Goal: Task Accomplishment & Management: Use online tool/utility

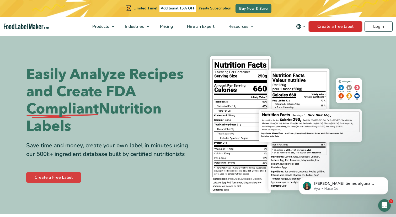
click at [348, 29] on link "Create a free label" at bounding box center [335, 26] width 53 height 10
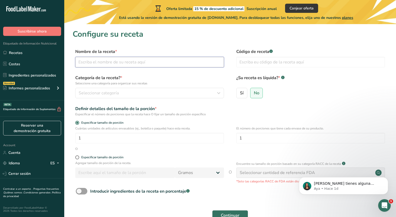
click at [118, 64] on input "text" at bounding box center [149, 62] width 149 height 10
type input "yuquines"
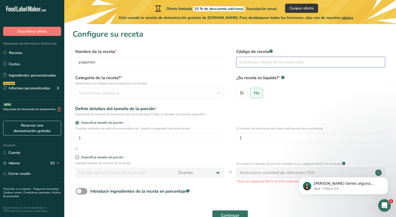
click at [249, 59] on input "text" at bounding box center [310, 62] width 149 height 10
type input "01"
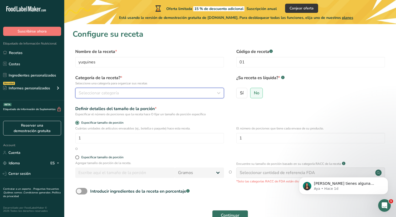
click at [170, 93] on div "Seleccionar categoría" at bounding box center [148, 93] width 139 height 6
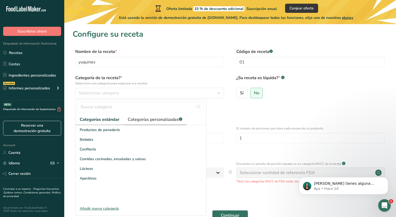
click at [147, 120] on span "Categorías personalizadas .a-a{fill:#347362;}.b-a{fill:#fff;}" at bounding box center [155, 119] width 55 height 6
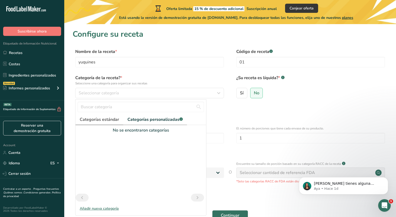
click at [101, 121] on span "Categorías estándar" at bounding box center [99, 119] width 39 height 6
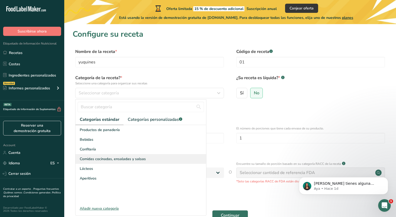
click at [97, 161] on span "Comidas cocinadas, ensaladas y salsas" at bounding box center [113, 159] width 66 height 6
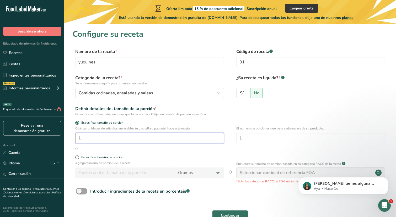
click at [108, 140] on input "1" at bounding box center [149, 138] width 149 height 10
click at [131, 136] on input "1" at bounding box center [149, 138] width 149 height 10
click at [100, 152] on form "Nombre de la receta * yuquines Código de receta .a-a{fill:#347362;}.b-a{fill:#f…" at bounding box center [230, 136] width 315 height 175
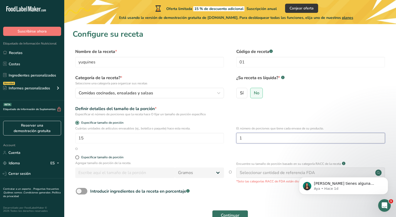
click at [250, 137] on input "1" at bounding box center [310, 138] width 149 height 10
click at [149, 142] on input "15" at bounding box center [149, 138] width 149 height 10
type input "1"
click at [77, 158] on span at bounding box center [77, 157] width 4 height 4
click at [77, 158] on input "Especificar tamaño de porción" at bounding box center [76, 157] width 3 height 3
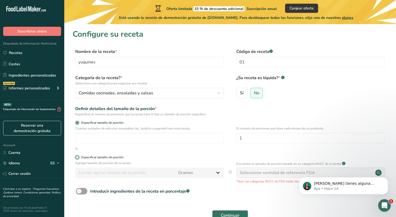
radio input "true"
radio input "false"
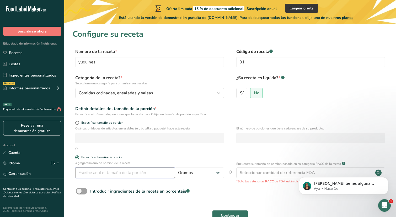
click at [90, 171] on input "number" at bounding box center [125, 173] width 100 height 10
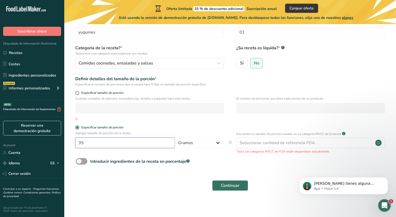
scroll to position [29, 0]
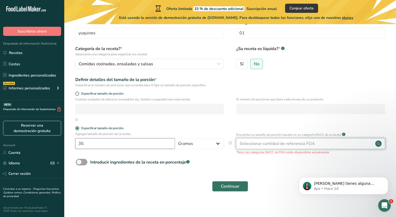
type input "35"
click at [280, 140] on div "Seleccionar cantidad de referencia FDA" at bounding box center [310, 143] width 149 height 10
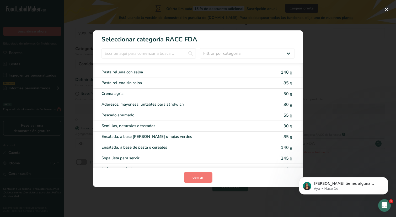
scroll to position [1030, 0]
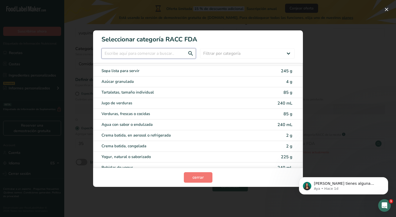
click at [128, 54] on input "RACC Category Selection Modal" at bounding box center [148, 53] width 94 height 10
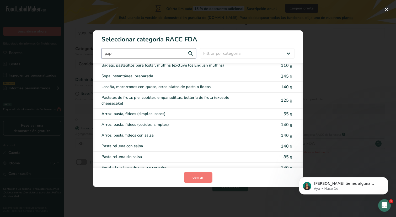
scroll to position [0, 0]
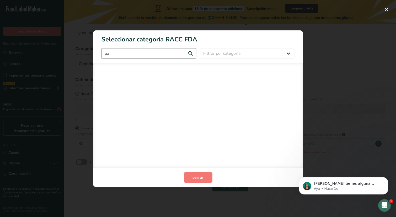
type input "p"
type input "y"
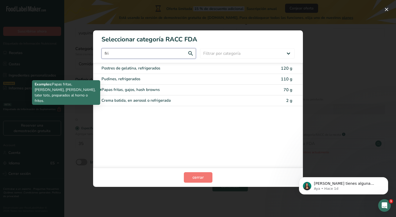
type input "fri"
click at [147, 89] on div "Papas fritas, gajos, hash browns" at bounding box center [175, 90] width 149 height 6
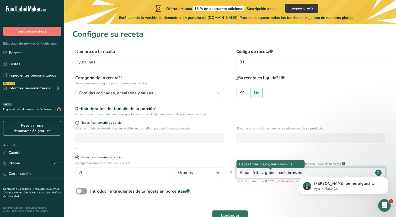
click at [291, 170] on div "Papas fritas, gajos, hash browns" at bounding box center [271, 173] width 62 height 6
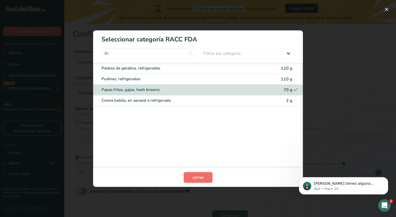
click at [192, 176] on span "cerrar" at bounding box center [197, 177] width 11 height 6
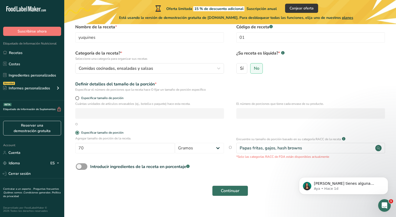
scroll to position [32, 0]
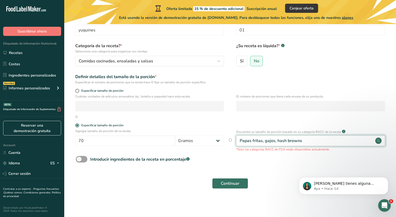
click at [332, 143] on div "Papas fritas, gajos, hash browns" at bounding box center [310, 141] width 149 height 10
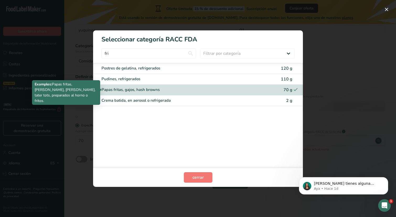
click at [144, 89] on div "Papas fritas, gajos, hash browns" at bounding box center [175, 90] width 149 height 6
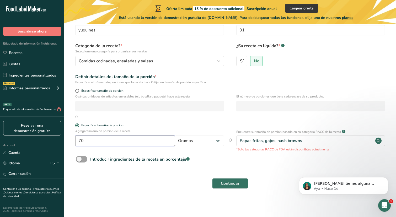
click at [135, 139] on input "70" at bounding box center [125, 141] width 100 height 10
type input "7"
type input "35"
click at [212, 178] on button "Continuar" at bounding box center [230, 183] width 36 height 10
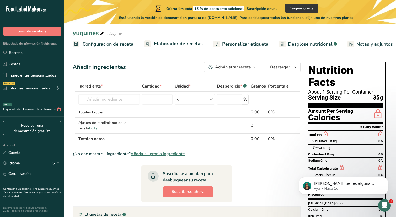
click at [94, 47] on span "Configuración de receta" at bounding box center [108, 44] width 51 height 7
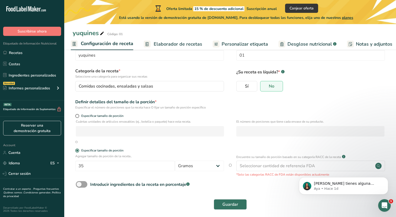
scroll to position [24, 0]
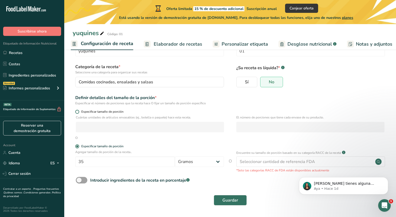
click at [76, 113] on label "Especificar tamaño de porción" at bounding box center [149, 112] width 149 height 4
click at [76, 113] on input "Especificar tamaño de porción" at bounding box center [76, 111] width 3 height 3
radio input "true"
radio input "false"
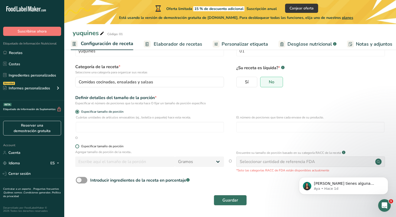
click at [77, 147] on span at bounding box center [77, 146] width 4 height 4
click at [77, 147] on input "Especificar tamaño de porción" at bounding box center [76, 146] width 3 height 3
radio input "true"
radio input "false"
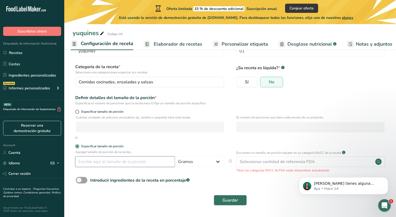
click at [89, 160] on input "number" at bounding box center [125, 162] width 100 height 10
type input "35"
click at [78, 112] on span at bounding box center [77, 112] width 4 height 4
click at [78, 112] on input "Especificar tamaño de porción" at bounding box center [76, 111] width 3 height 3
radio input "true"
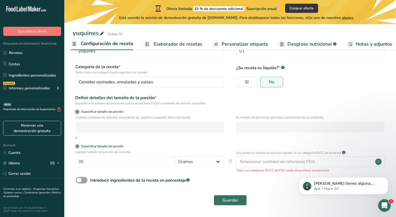
radio input "false"
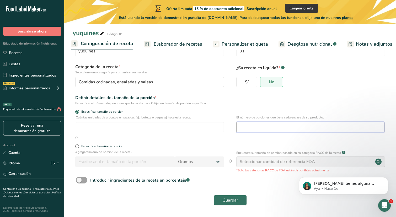
click at [261, 131] on input "number" at bounding box center [310, 127] width 148 height 10
type input "15"
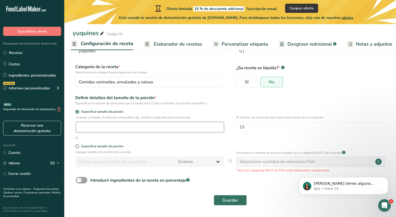
click at [172, 131] on input "number" at bounding box center [150, 127] width 148 height 10
click at [226, 203] on span "Guardar" at bounding box center [230, 200] width 16 height 6
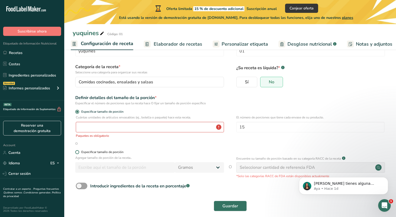
click at [79, 152] on span "Especificar tamaño de porción" at bounding box center [101, 152] width 44 height 4
click at [79, 152] on input "Especificar tamaño de porción" at bounding box center [76, 152] width 3 height 3
radio input "true"
radio input "false"
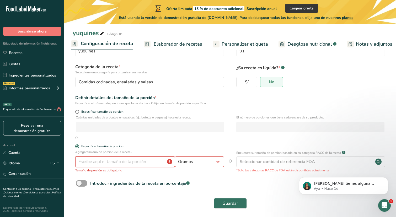
click at [98, 160] on input "number" at bounding box center [125, 162] width 100 height 10
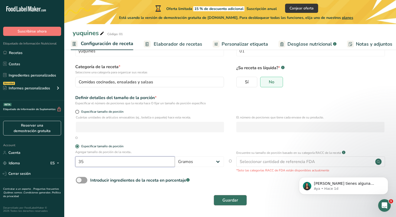
type input "35"
click at [234, 200] on span "Guardar" at bounding box center [230, 200] width 16 height 6
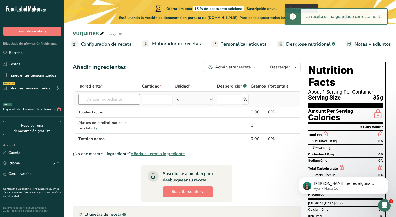
click at [95, 97] on input "text" at bounding box center [108, 99] width 61 height 10
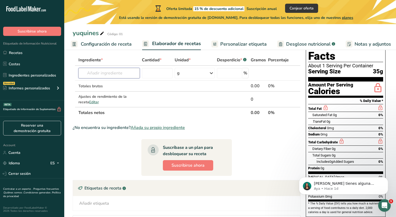
scroll to position [29, 0]
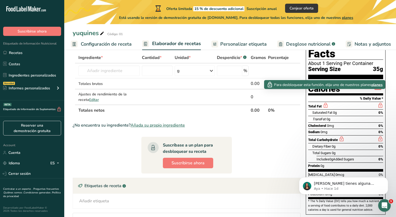
click at [326, 102] on icon at bounding box center [326, 105] width 6 height 7
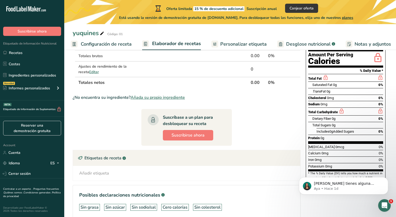
scroll to position [58, 0]
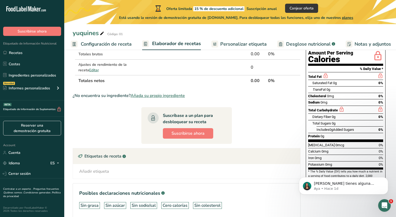
click at [335, 143] on span "0mcg" at bounding box center [339, 145] width 9 height 4
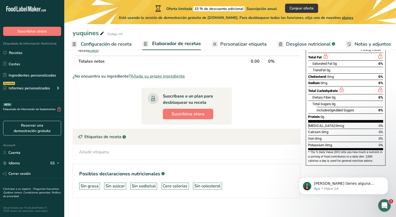
scroll to position [84, 0]
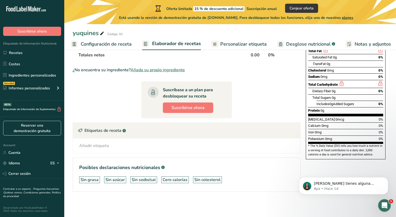
click at [226, 44] on span "Personalizar etiqueta" at bounding box center [243, 44] width 46 height 7
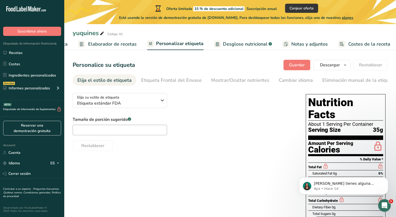
click at [115, 42] on span "Elaborador de recetas" at bounding box center [112, 44] width 49 height 7
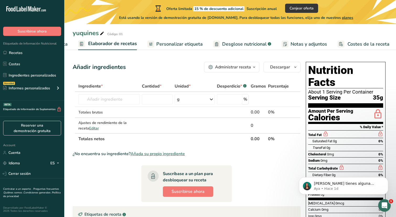
click at [165, 42] on span "Personalizar etiqueta" at bounding box center [179, 44] width 46 height 7
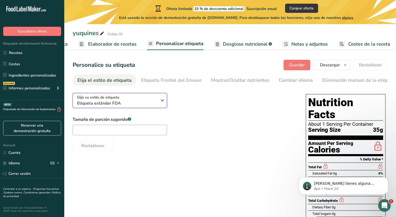
click at [145, 105] on span "Etiqueta estándar FDA" at bounding box center [117, 103] width 80 height 6
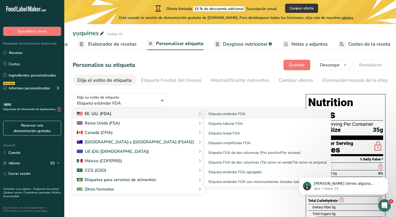
click at [140, 116] on div "EE. UU. (FDA)" at bounding box center [139, 114] width 124 height 6
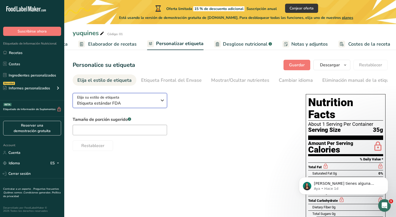
click at [145, 106] on span "Etiqueta estándar FDA" at bounding box center [117, 103] width 80 height 6
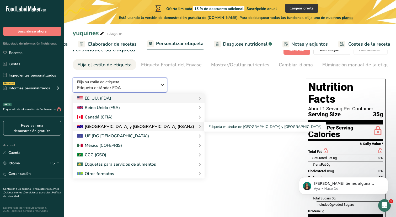
scroll to position [16, 0]
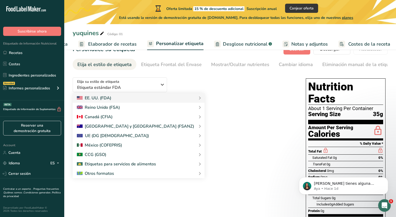
click at [196, 180] on div "Elija su estilo de etiqueta Etiqueta estándar FDA EE. UU. (FDA) Etiqueta estánd…" at bounding box center [230, 169] width 315 height 192
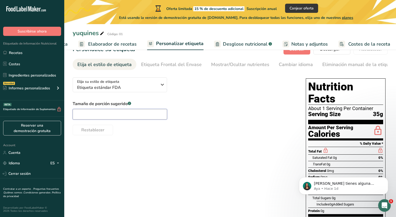
click at [123, 118] on input "text" at bounding box center [120, 114] width 94 height 10
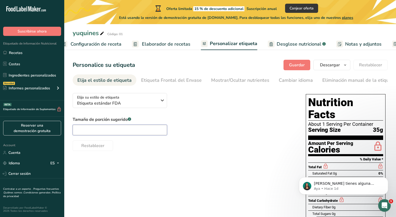
scroll to position [0, 0]
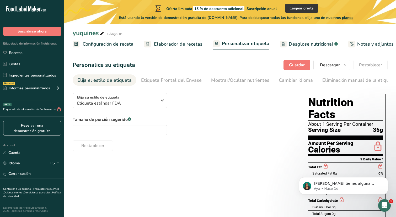
click at [101, 42] on span "Configuración de receta" at bounding box center [108, 44] width 51 height 7
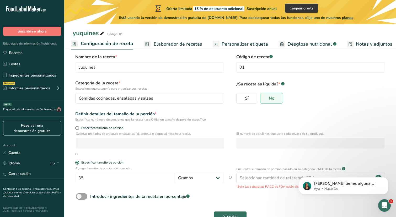
scroll to position [15, 0]
